Goal: Information Seeking & Learning: Find specific fact

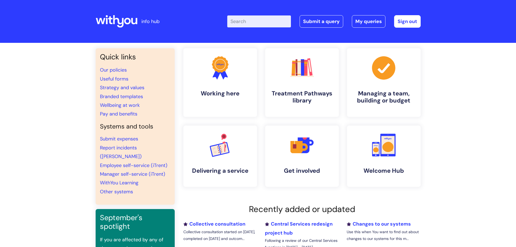
click at [262, 19] on input "Enter your search term here..." at bounding box center [259, 21] width 64 height 12
type input "red flag process"
click button "Search" at bounding box center [0, 0] width 0 height 0
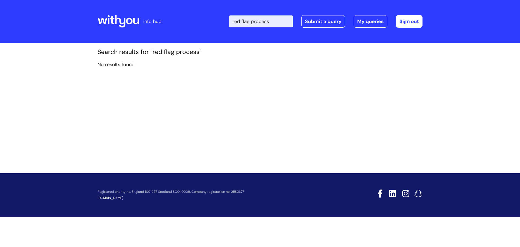
drag, startPoint x: 278, startPoint y: 21, endPoint x: 239, endPoint y: 21, distance: 39.3
click at [239, 21] on input "red flag process" at bounding box center [261, 21] width 64 height 12
